Goal: Task Accomplishment & Management: Complete application form

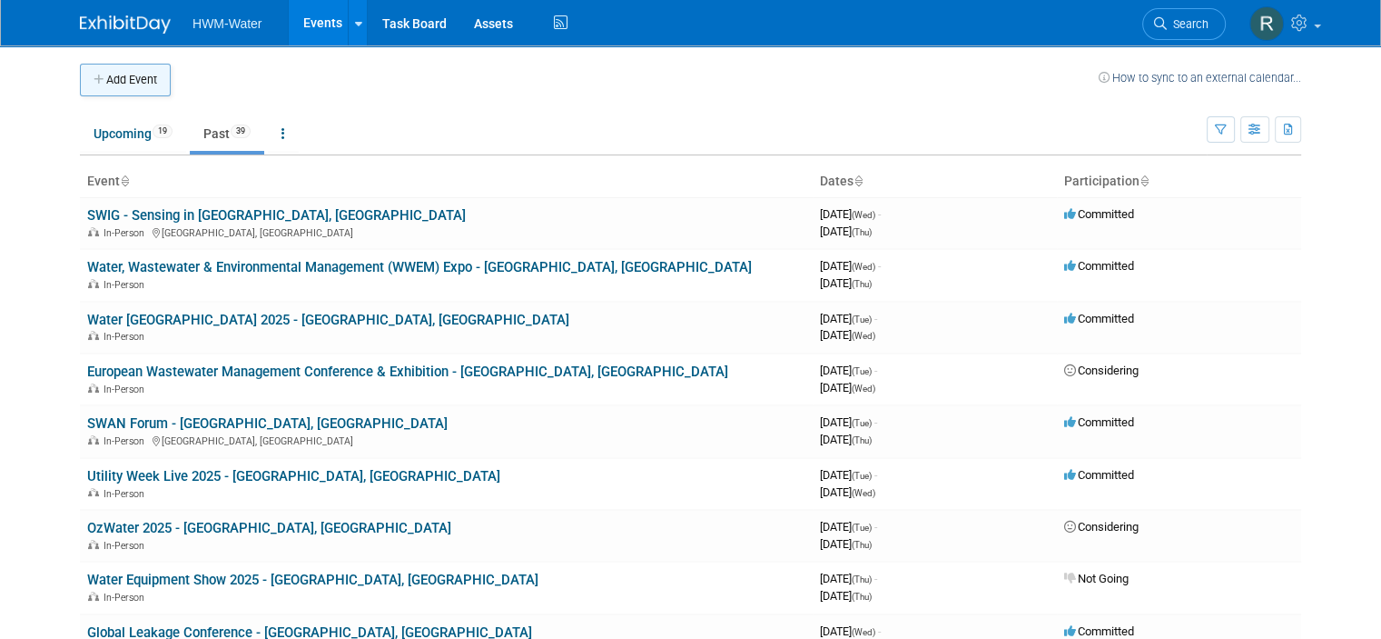
click at [126, 74] on button "Add Event" at bounding box center [125, 80] width 91 height 33
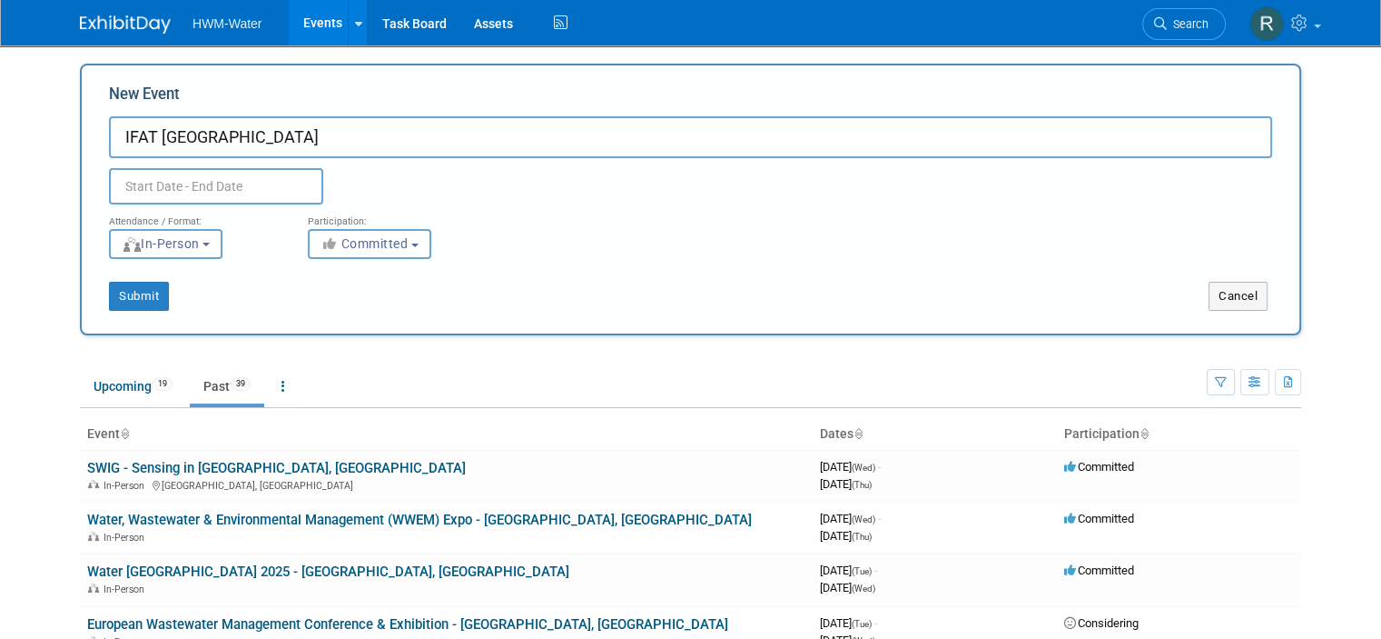
type input "IFAT [GEOGRAPHIC_DATA]"
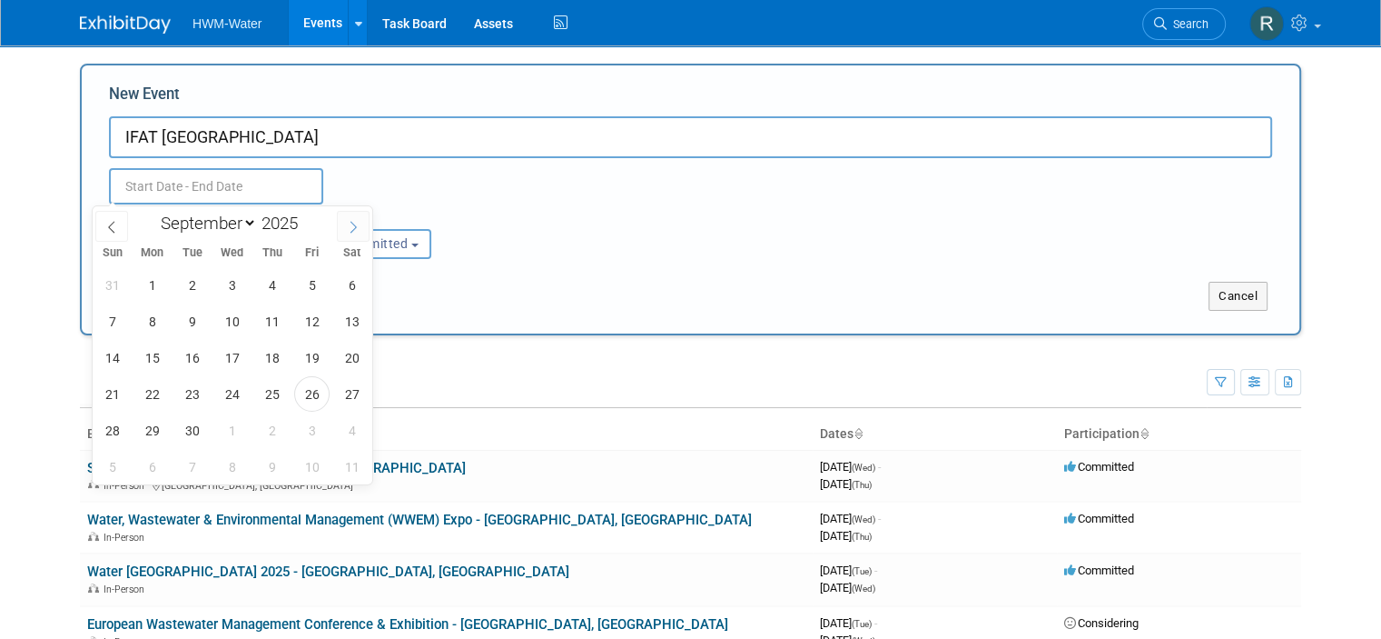
click at [356, 225] on icon at bounding box center [353, 227] width 13 height 13
select select "9"
click at [202, 360] on span "14" at bounding box center [191, 357] width 35 height 35
click at [287, 356] on span "16" at bounding box center [271, 357] width 35 height 35
type input "Oct 14, 2025 to Oct 16, 2025"
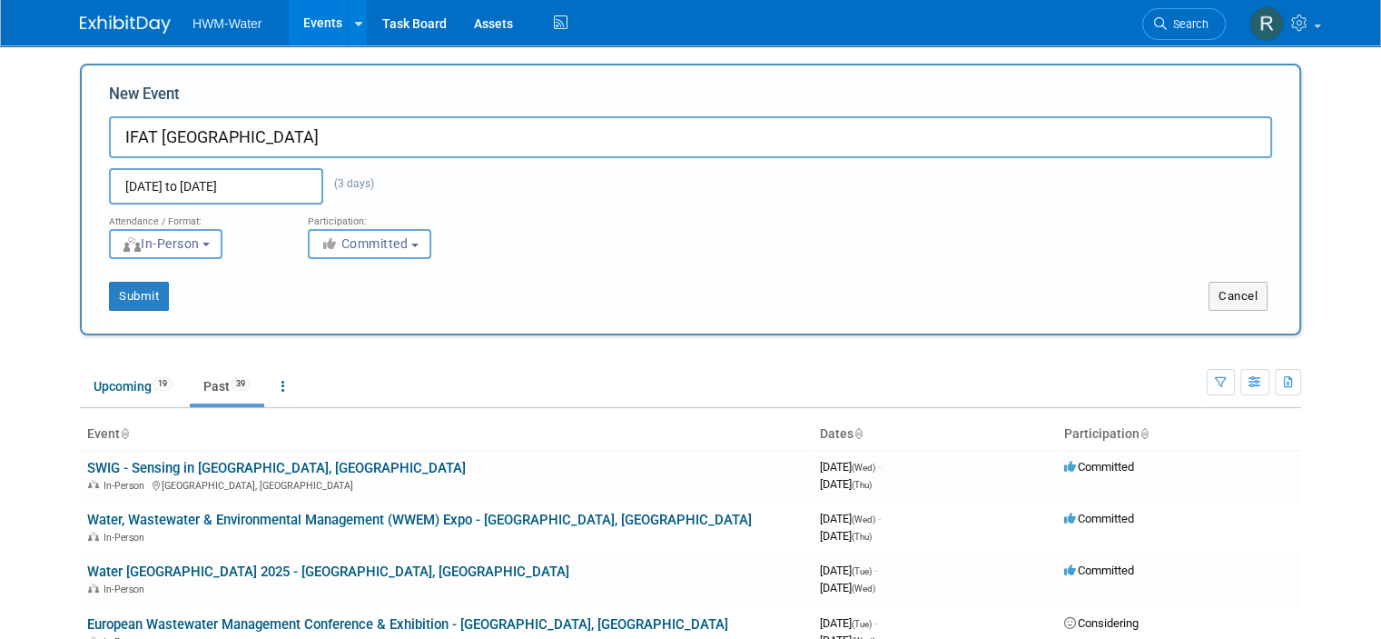
click at [396, 226] on div "Participation:" at bounding box center [394, 216] width 172 height 24
click at [389, 236] on span "Committed" at bounding box center [365, 243] width 88 height 15
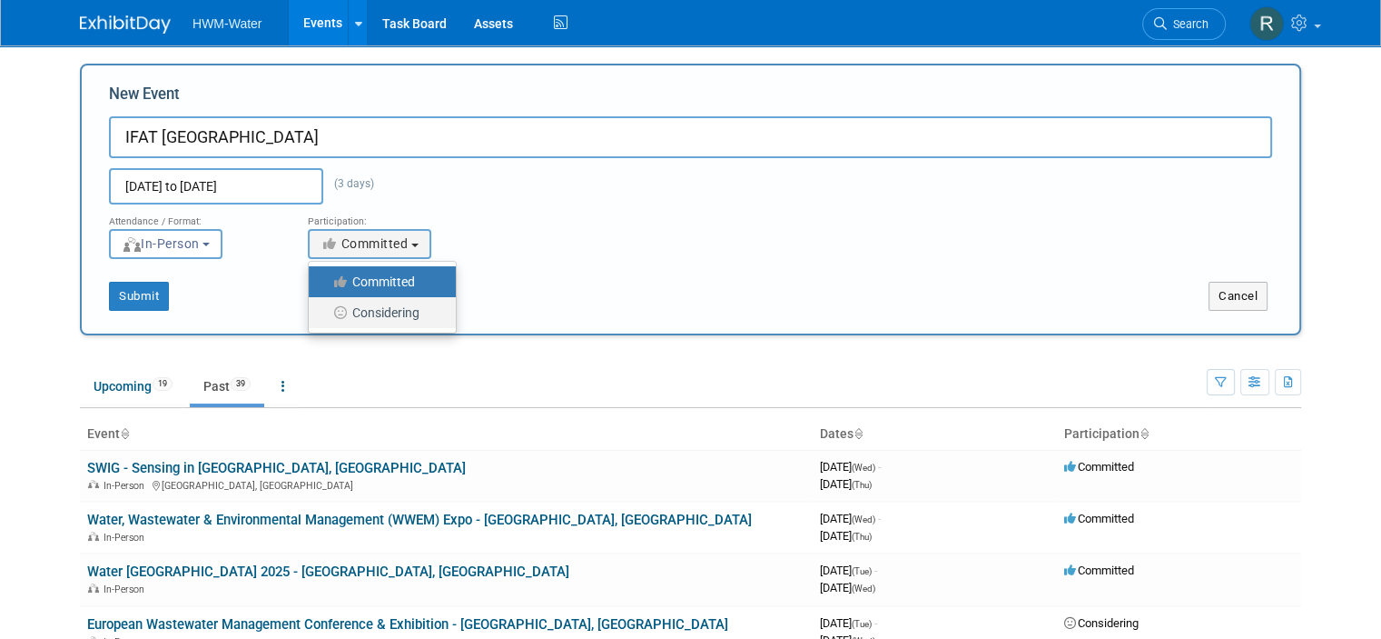
click at [365, 304] on label "Considering" at bounding box center [378, 313] width 120 height 24
click at [325, 307] on input "Considering" at bounding box center [319, 313] width 12 height 12
select select "2"
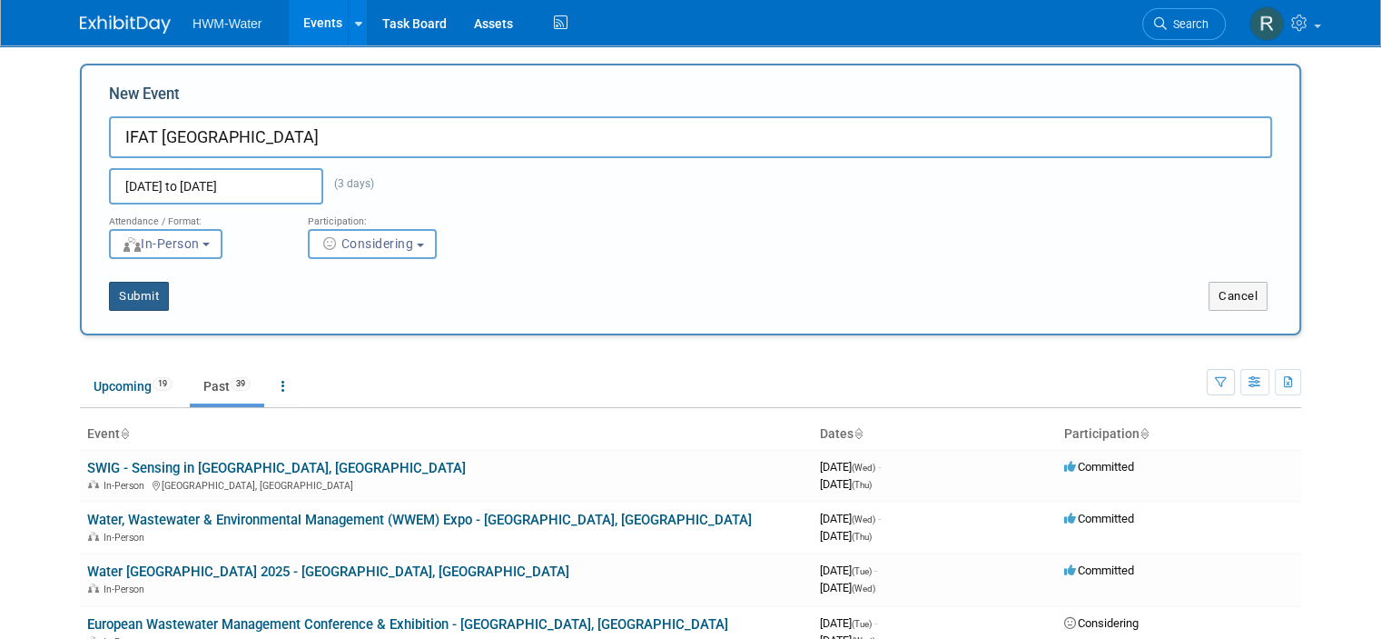
click at [109, 285] on button "Submit" at bounding box center [139, 296] width 60 height 29
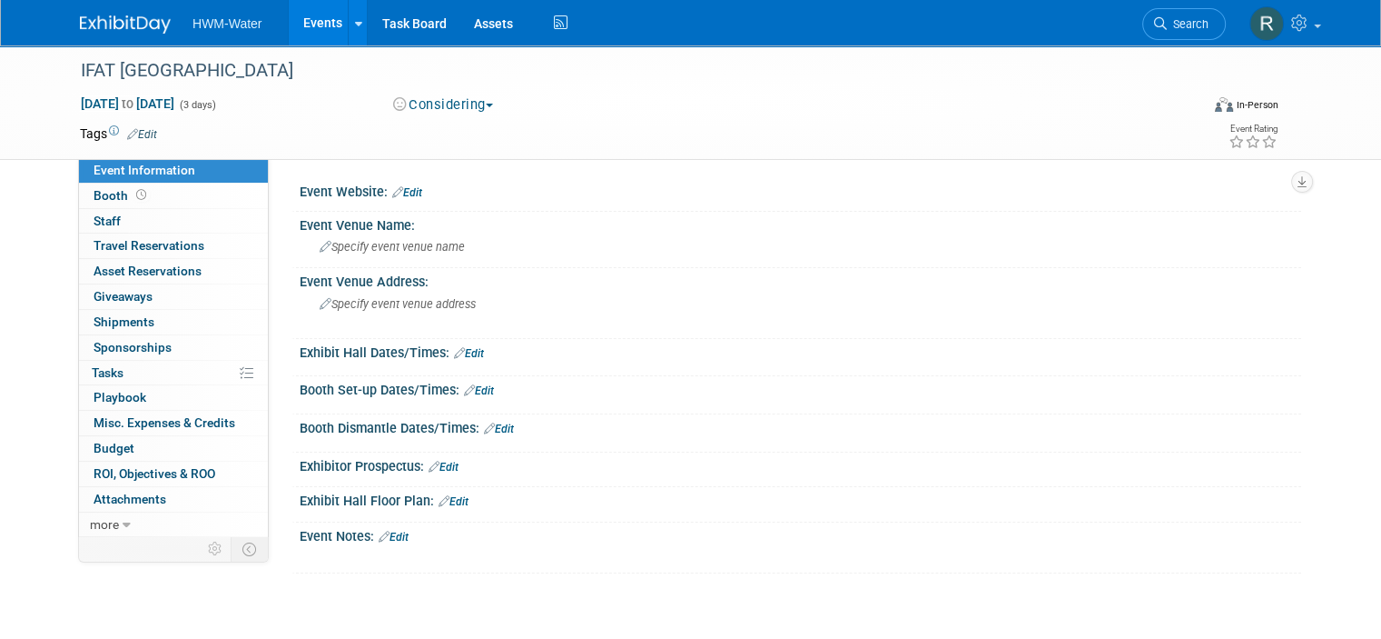
click at [25, 320] on div "IFAT [GEOGRAPHIC_DATA] [DATE] to [DATE] (3 days) [DATE] to [DATE] Considering C…" at bounding box center [690, 327] width 1381 height 564
click at [111, 22] on img at bounding box center [125, 24] width 91 height 18
